Goal: Complete application form

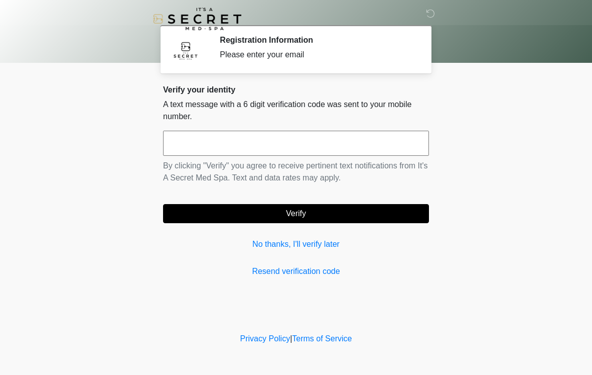
click at [254, 151] on input "text" at bounding box center [296, 143] width 266 height 25
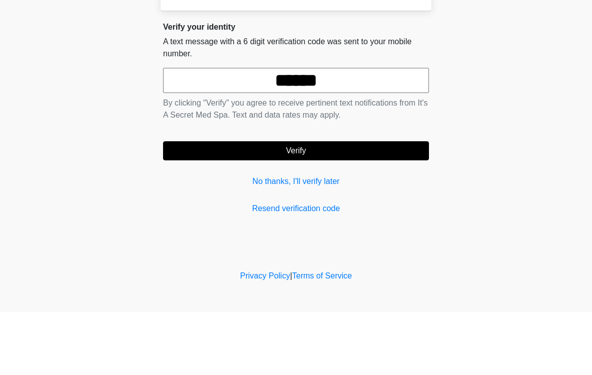
type input "******"
click at [352, 204] on button "Verify" at bounding box center [296, 213] width 266 height 19
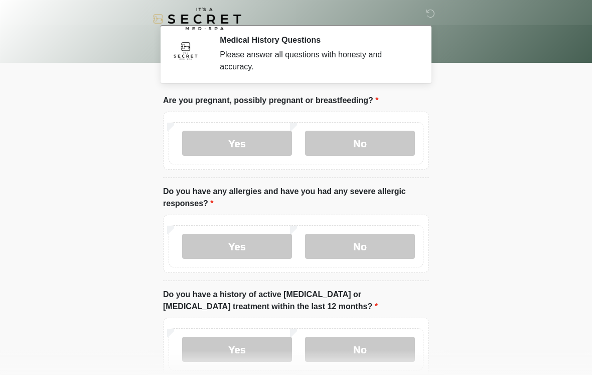
click at [373, 146] on label "No" at bounding box center [360, 143] width 110 height 25
click at [372, 246] on label "No" at bounding box center [360, 245] width 110 height 25
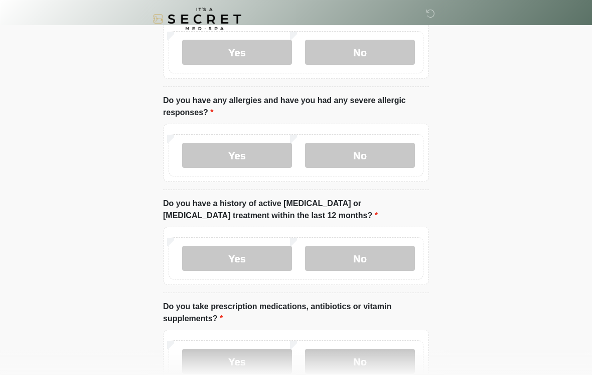
scroll to position [92, 0]
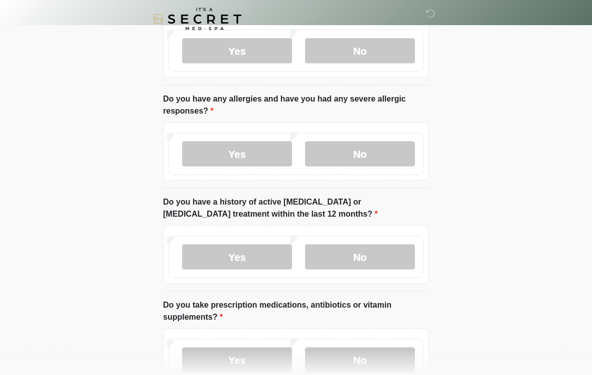
click at [374, 261] on label "No" at bounding box center [360, 256] width 110 height 25
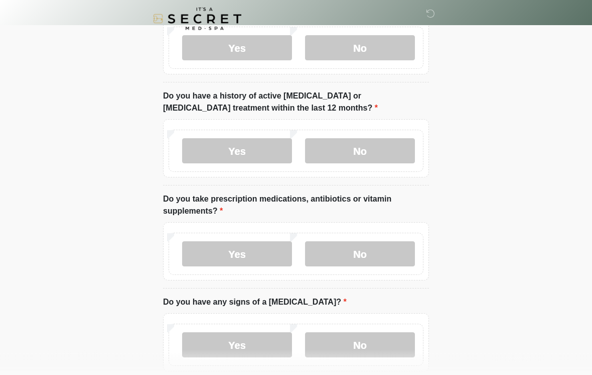
scroll to position [201, 0]
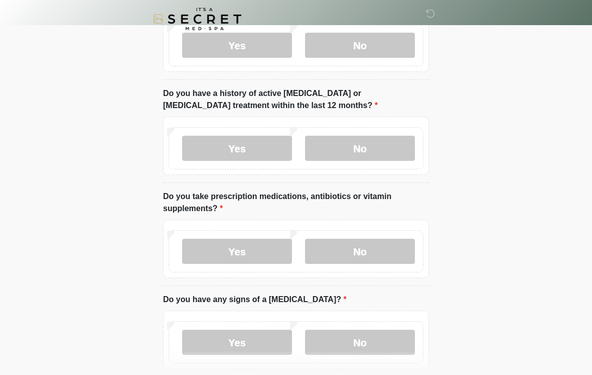
click at [382, 251] on label "No" at bounding box center [360, 250] width 110 height 25
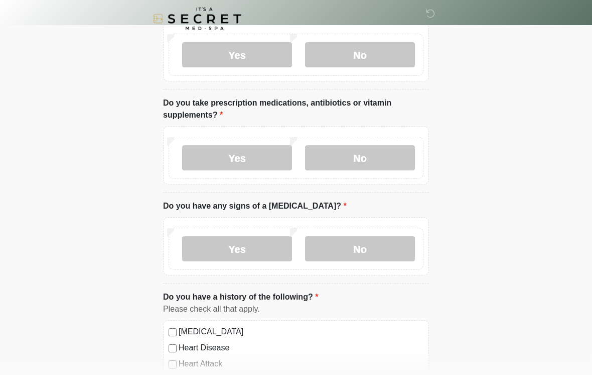
scroll to position [297, 0]
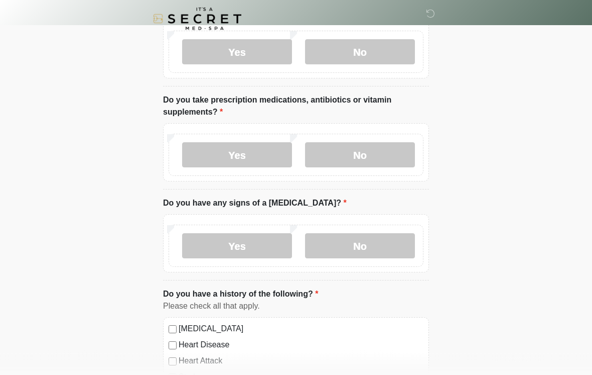
click at [371, 245] on label "No" at bounding box center [360, 245] width 110 height 25
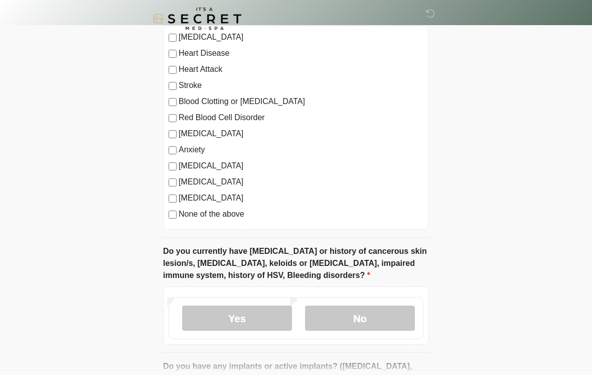
scroll to position [588, 0]
click at [226, 218] on label "None of the above" at bounding box center [301, 214] width 245 height 12
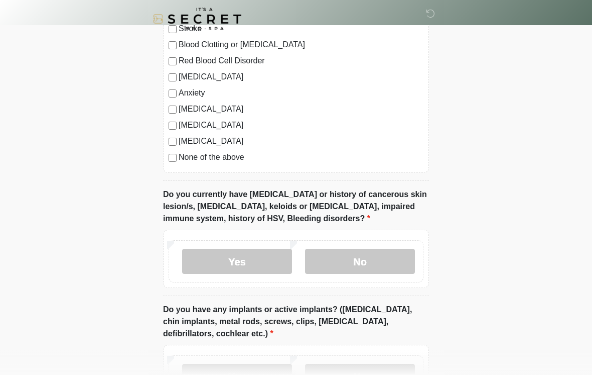
scroll to position [646, 0]
click at [387, 265] on label "No" at bounding box center [360, 260] width 110 height 25
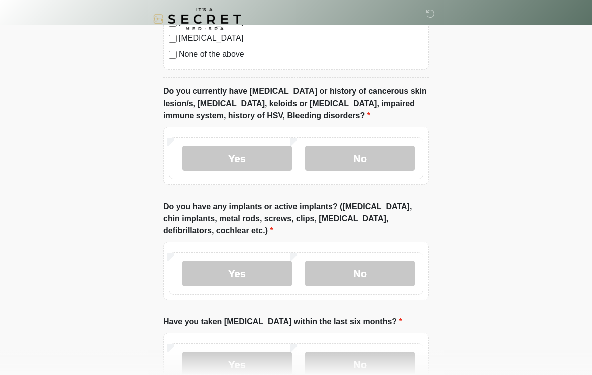
scroll to position [751, 0]
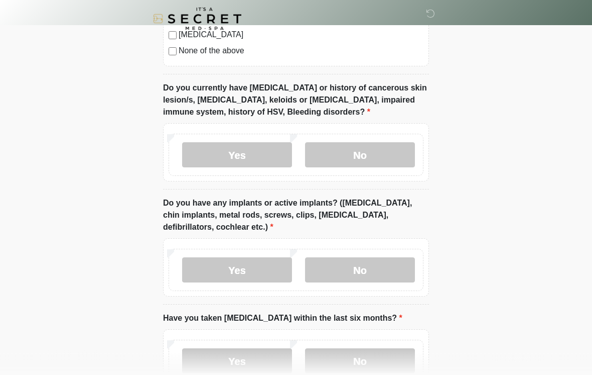
click at [397, 262] on label "No" at bounding box center [360, 270] width 110 height 25
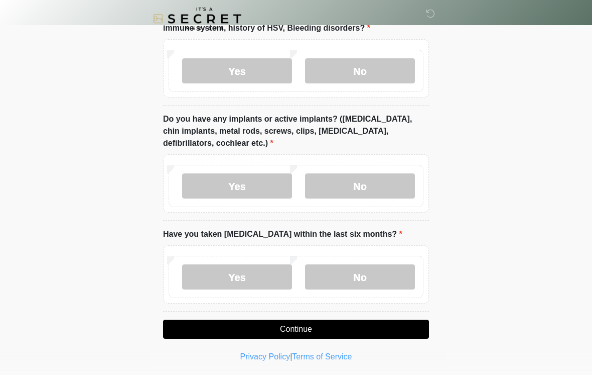
scroll to position [836, 0]
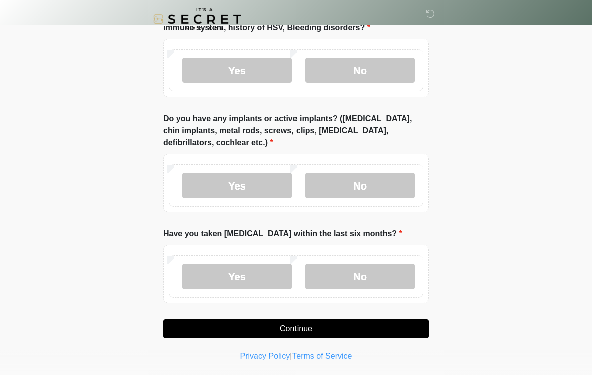
click at [380, 279] on label "No" at bounding box center [360, 276] width 110 height 25
click at [319, 328] on button "Continue" at bounding box center [296, 328] width 266 height 19
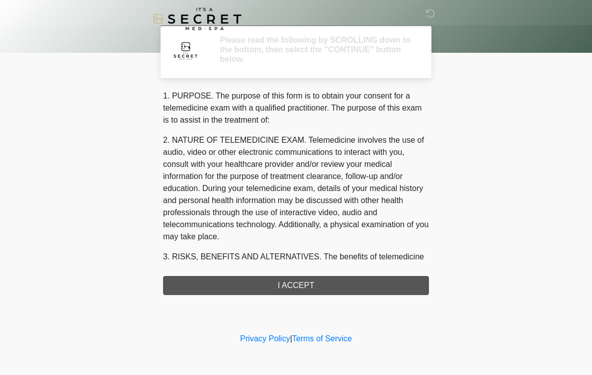
scroll to position [0, 0]
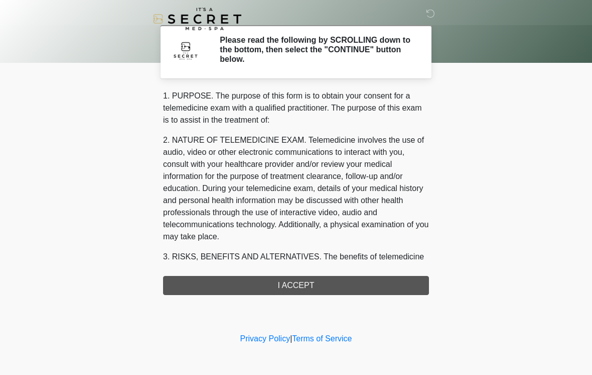
click at [343, 285] on div "1. PURPOSE. The purpose of this form is to obtain your consent for a telemedici…" at bounding box center [296, 192] width 266 height 205
click at [294, 293] on div "1. PURPOSE. The purpose of this form is to obtain your consent for a telemedici…" at bounding box center [296, 192] width 266 height 205
click at [304, 287] on div "1. PURPOSE. The purpose of this form is to obtain your consent for a telemedici…" at bounding box center [296, 192] width 266 height 205
click at [281, 280] on div "1. PURPOSE. The purpose of this form is to obtain your consent for a telemedici…" at bounding box center [296, 192] width 266 height 205
click at [286, 281] on div "1. PURPOSE. The purpose of this form is to obtain your consent for a telemedici…" at bounding box center [296, 192] width 266 height 205
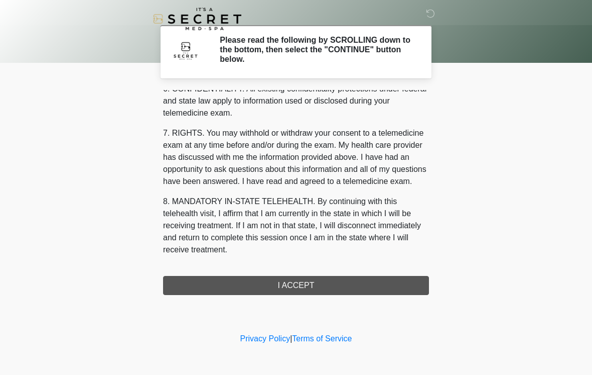
click at [301, 287] on button "I ACCEPT" at bounding box center [296, 285] width 266 height 19
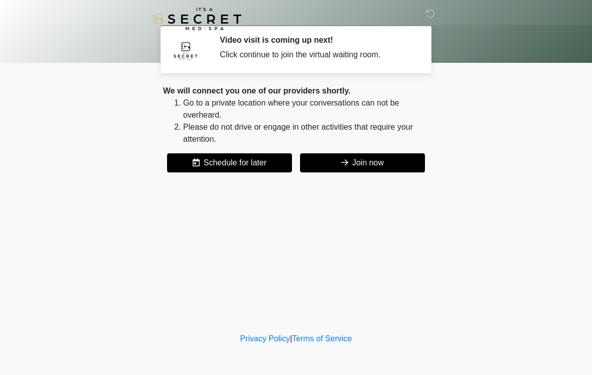
click at [369, 162] on button "Join now" at bounding box center [362, 162] width 125 height 19
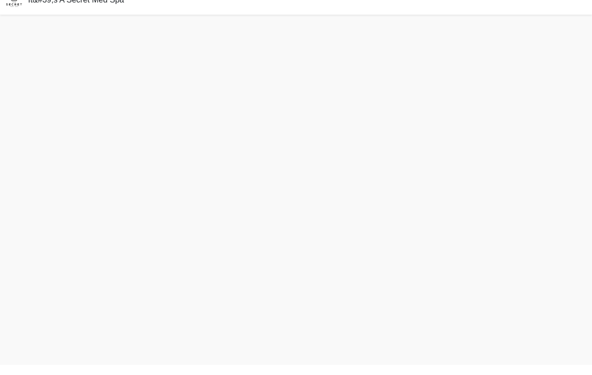
scroll to position [3, 0]
